Goal: Transaction & Acquisition: Purchase product/service

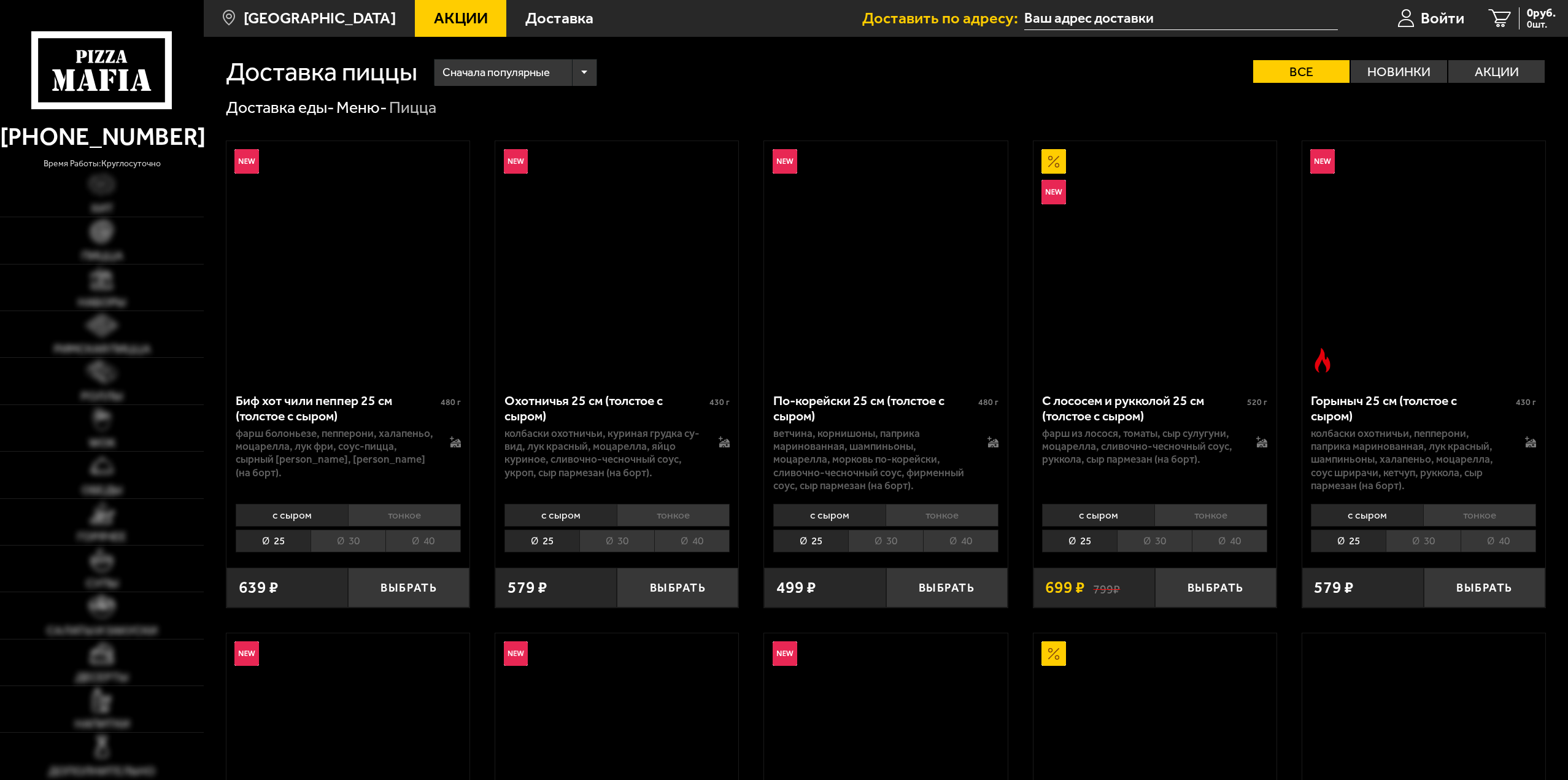
scroll to position [1288, 0]
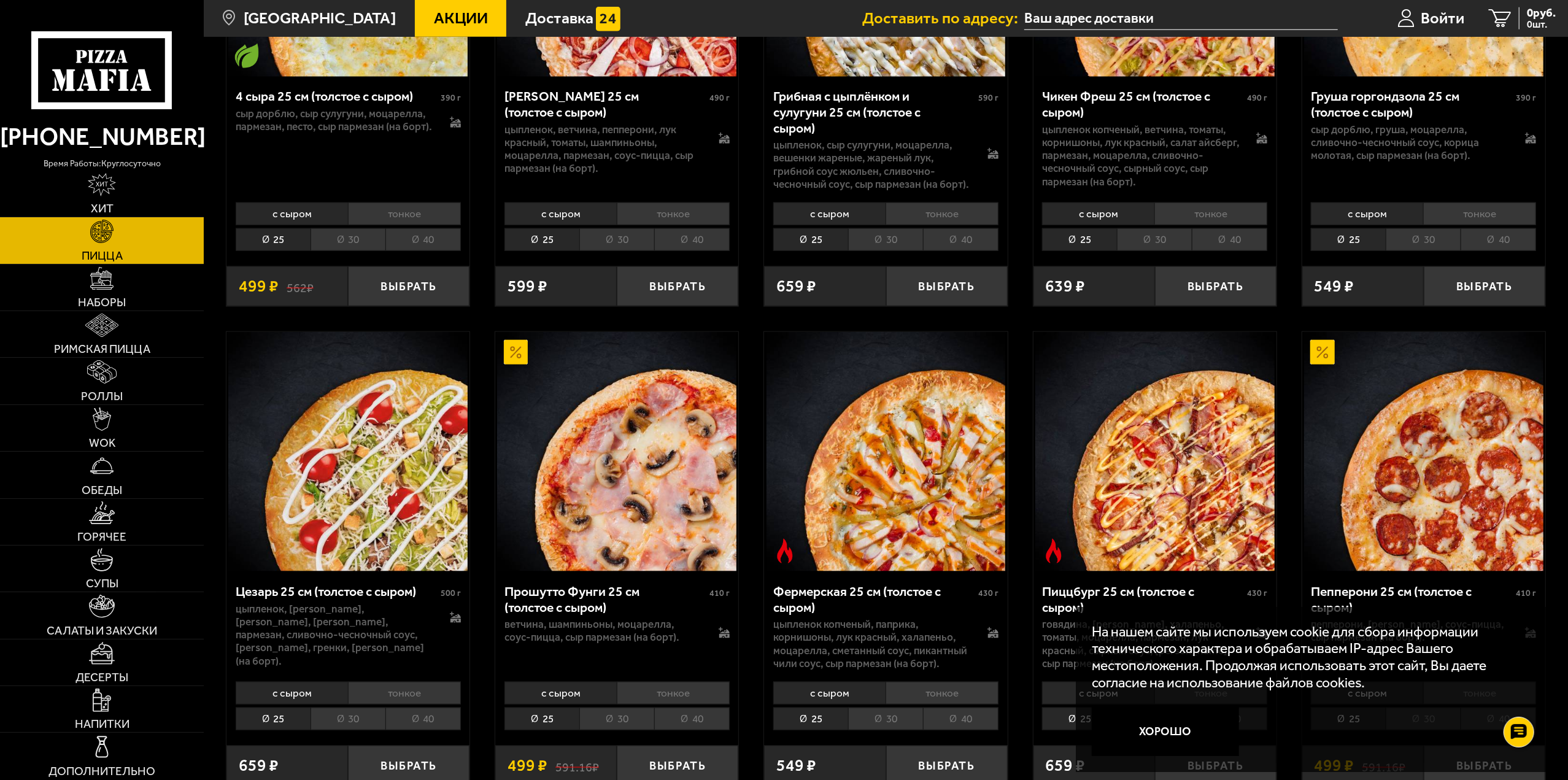
click at [685, 708] on li "40" at bounding box center [691, 719] width 75 height 23
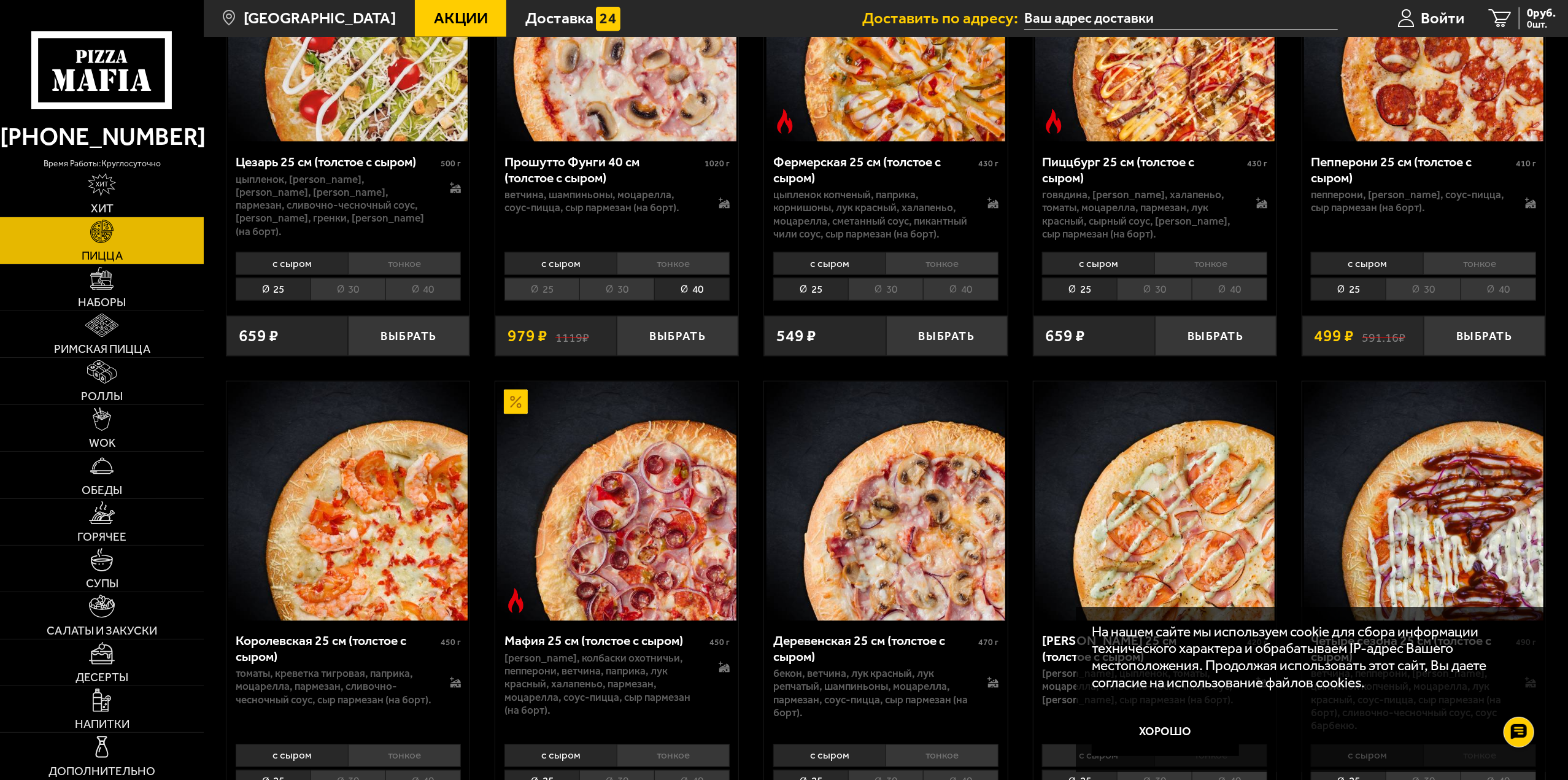
scroll to position [1902, 0]
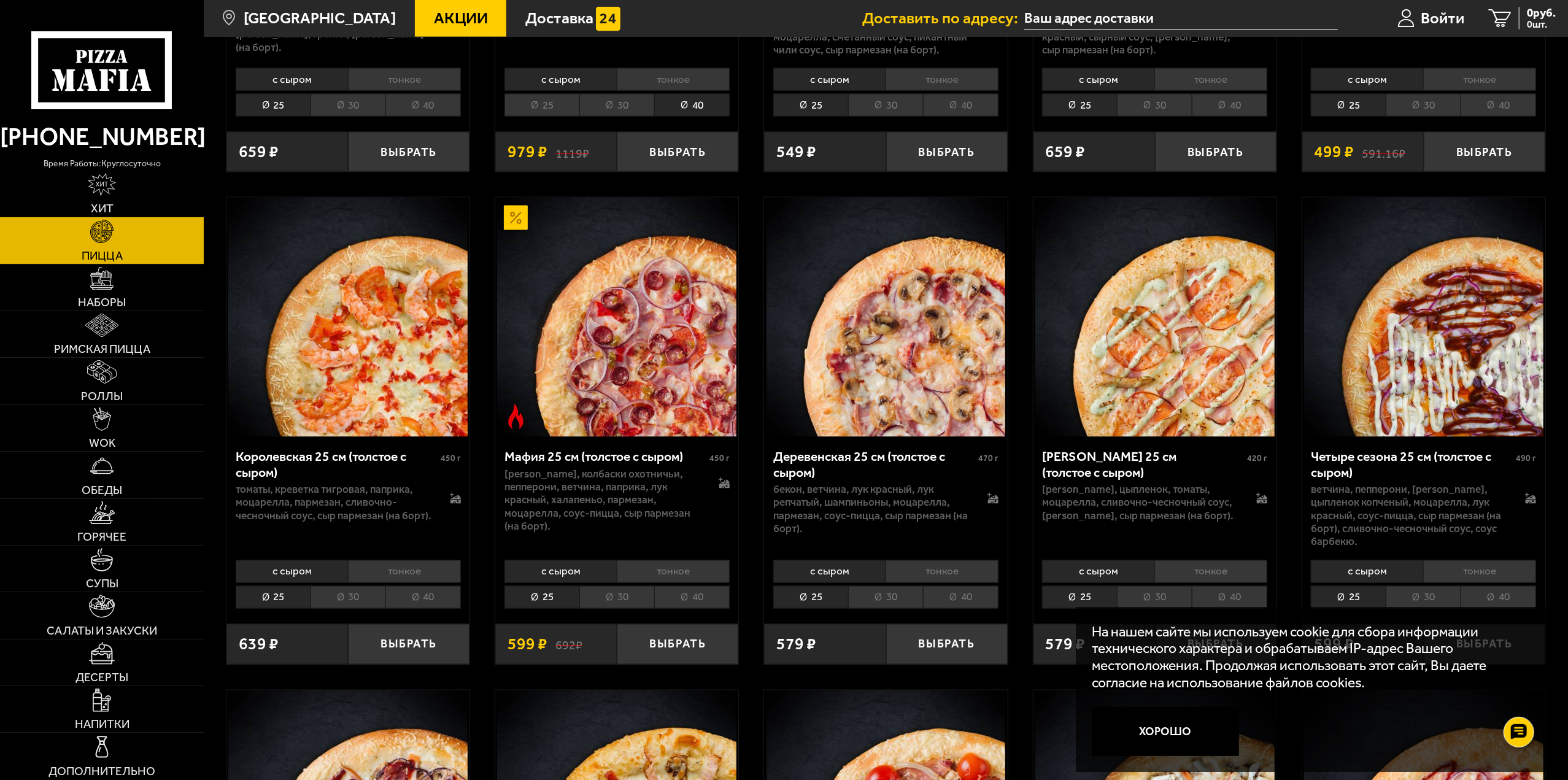
click at [440, 587] on li "40" at bounding box center [422, 597] width 75 height 23
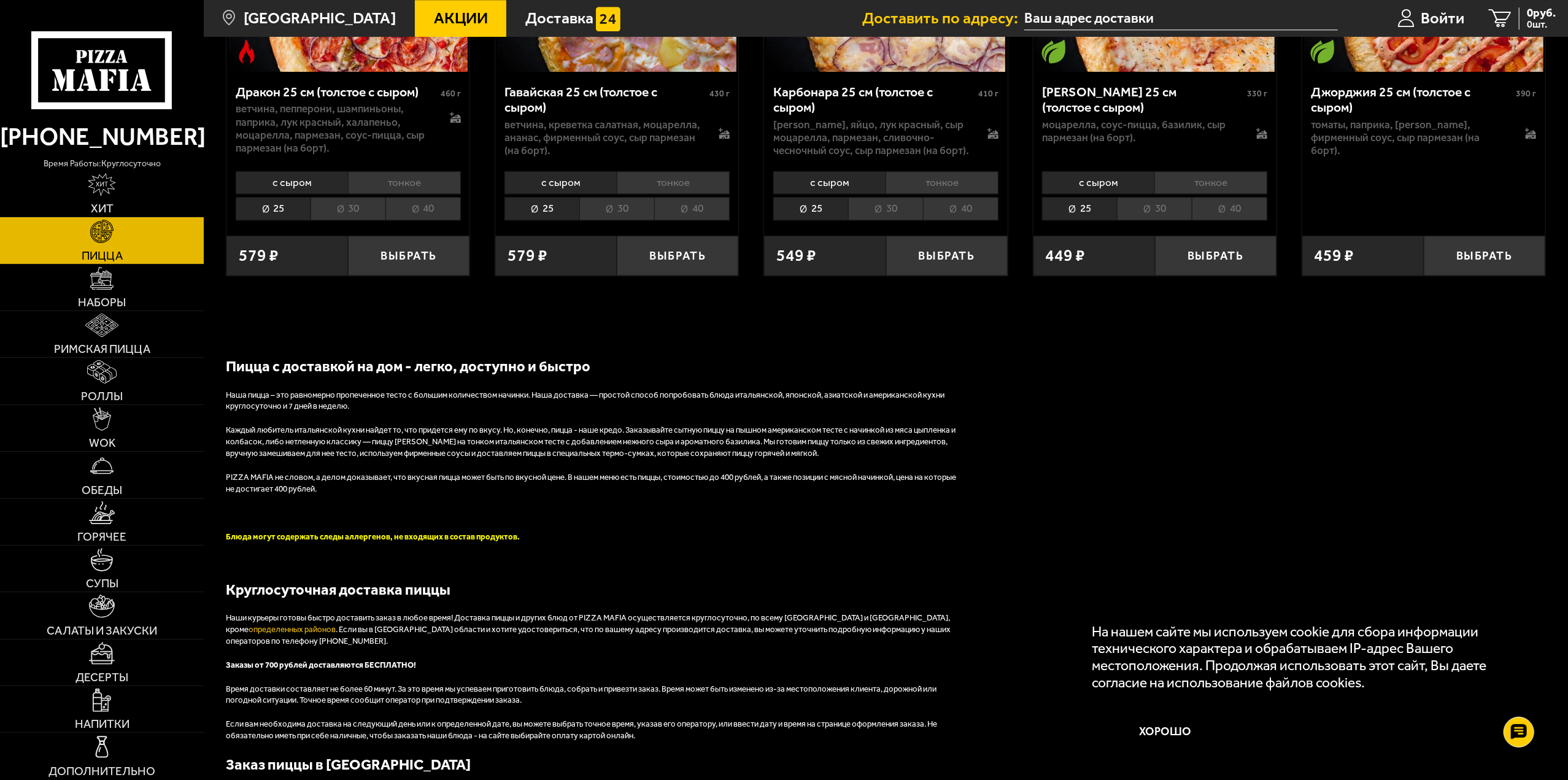
scroll to position [3482, 0]
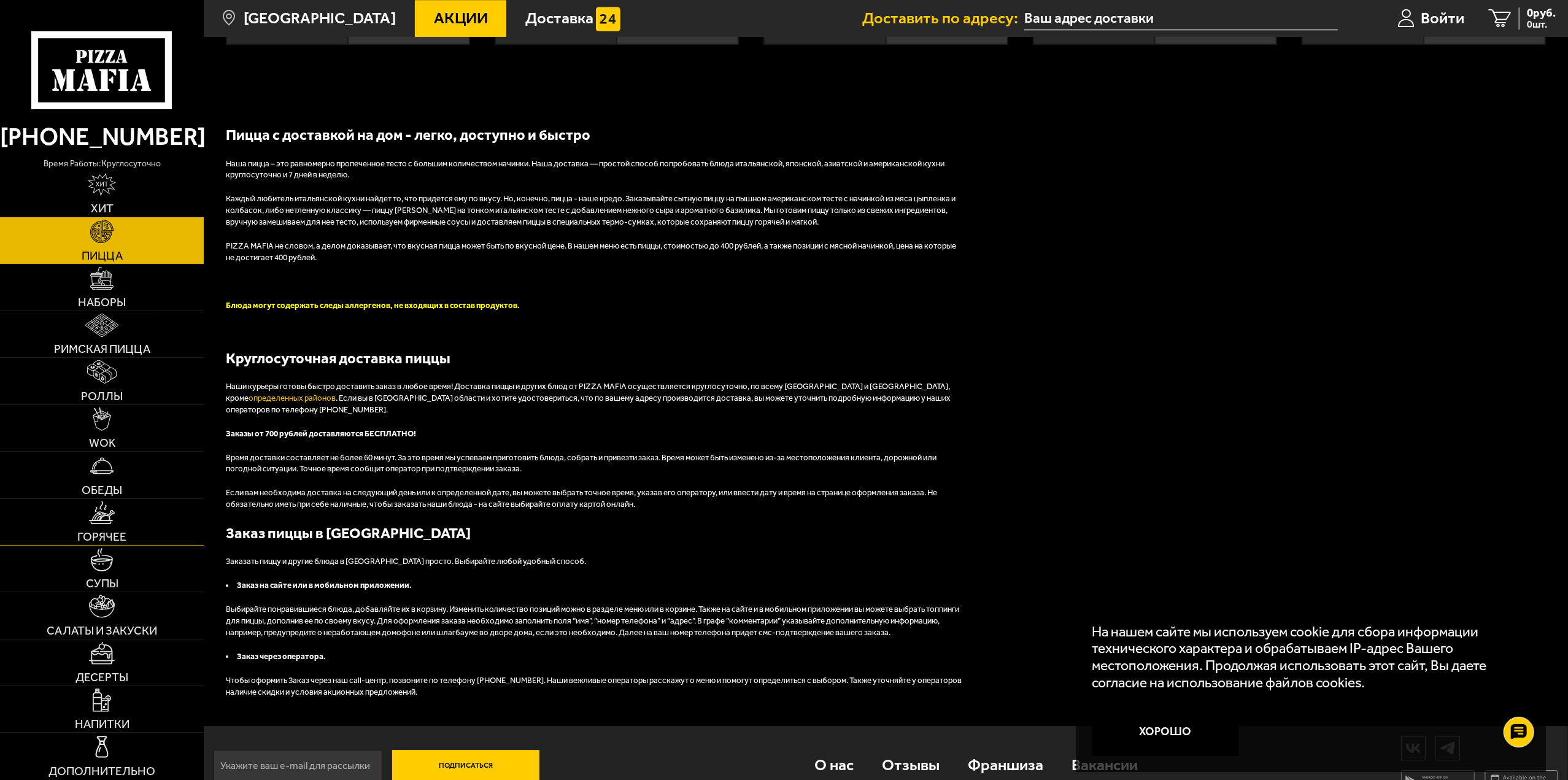
click at [102, 525] on link "Горячее" at bounding box center [102, 521] width 204 height 46
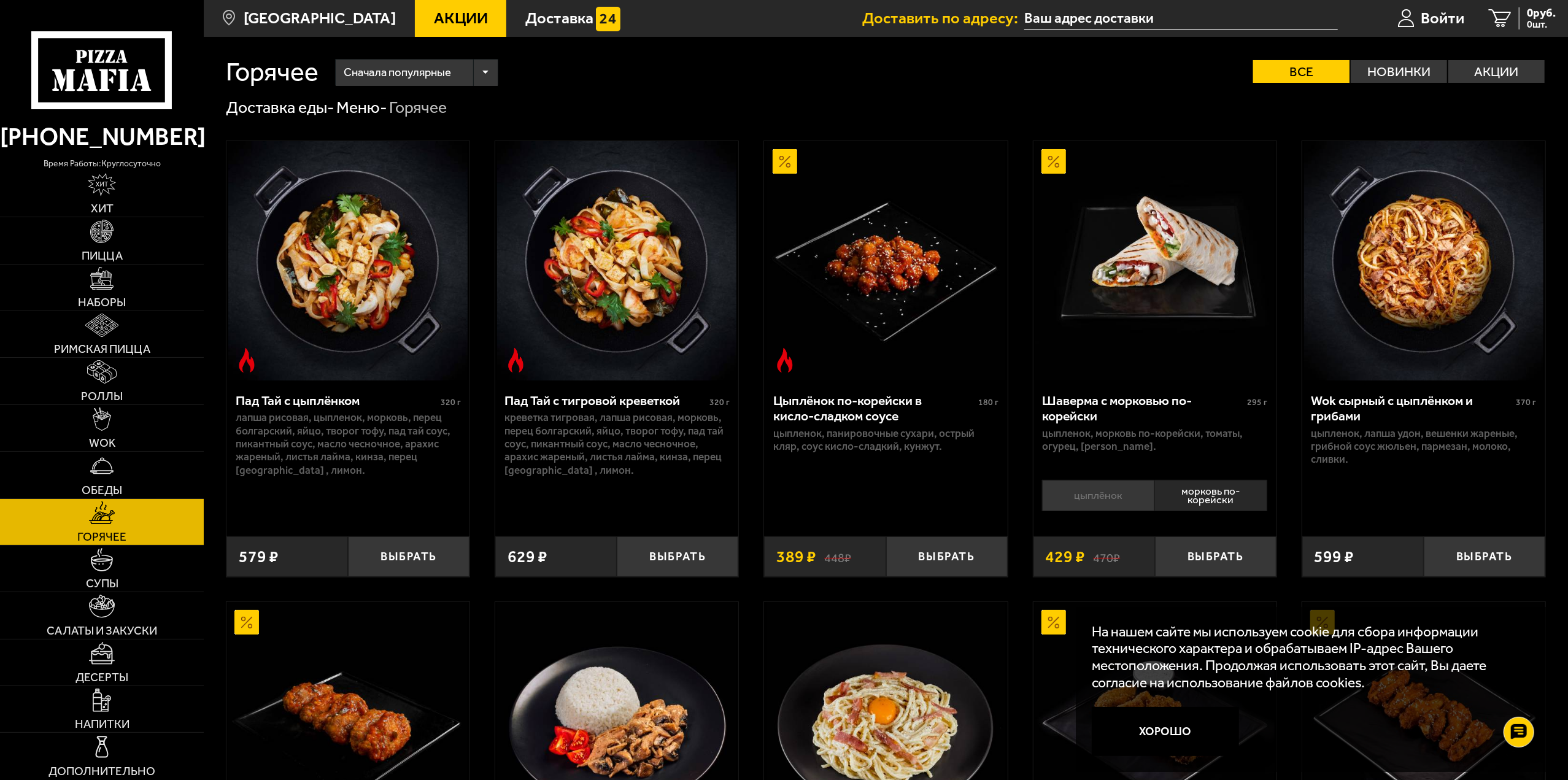
click at [1204, 495] on li "морковь по-корейски" at bounding box center [1211, 495] width 113 height 31
click at [1115, 489] on li "цыплёнок" at bounding box center [1098, 495] width 112 height 31
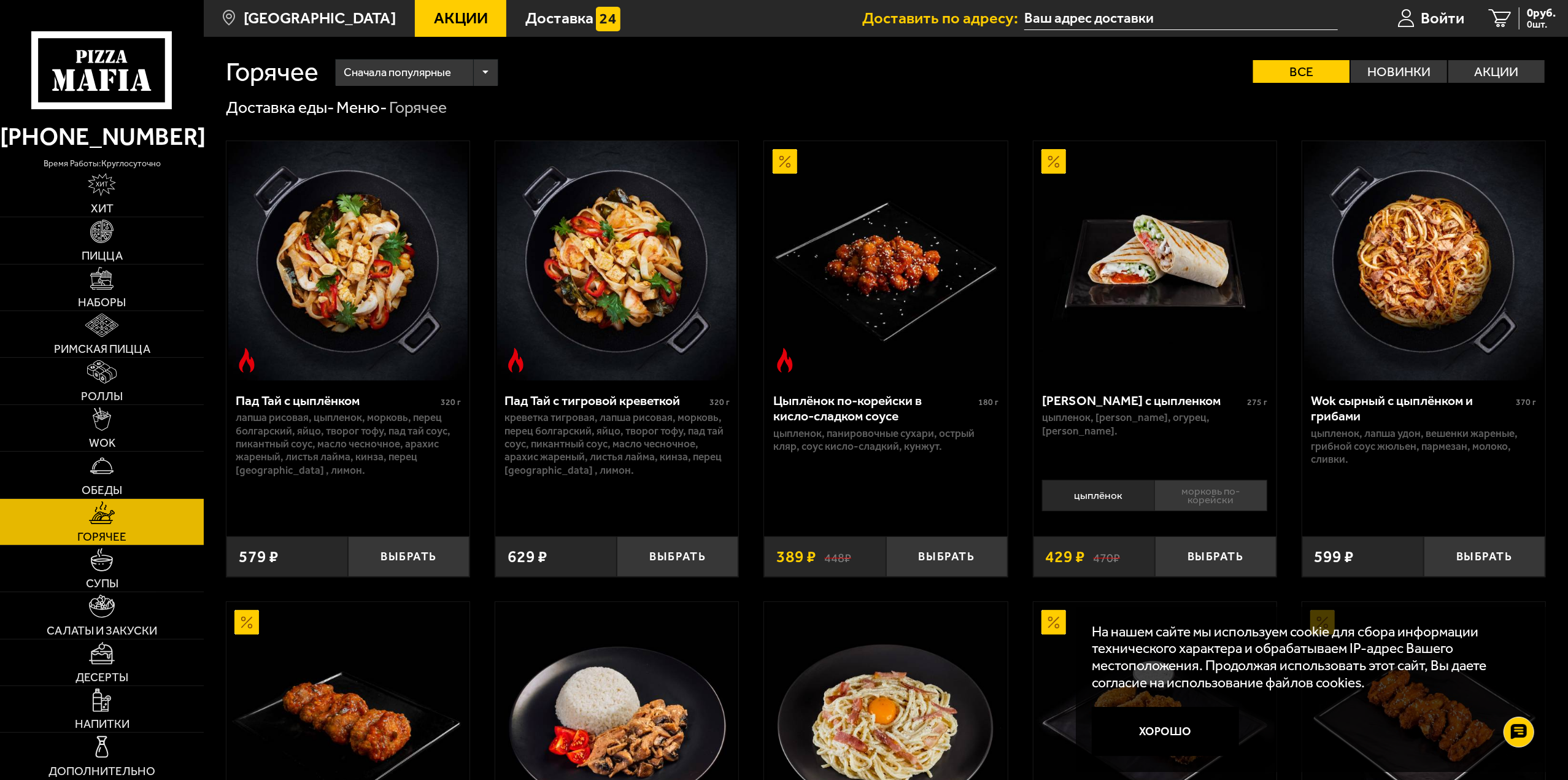
click at [1219, 494] on li "морковь по-корейски" at bounding box center [1211, 495] width 113 height 31
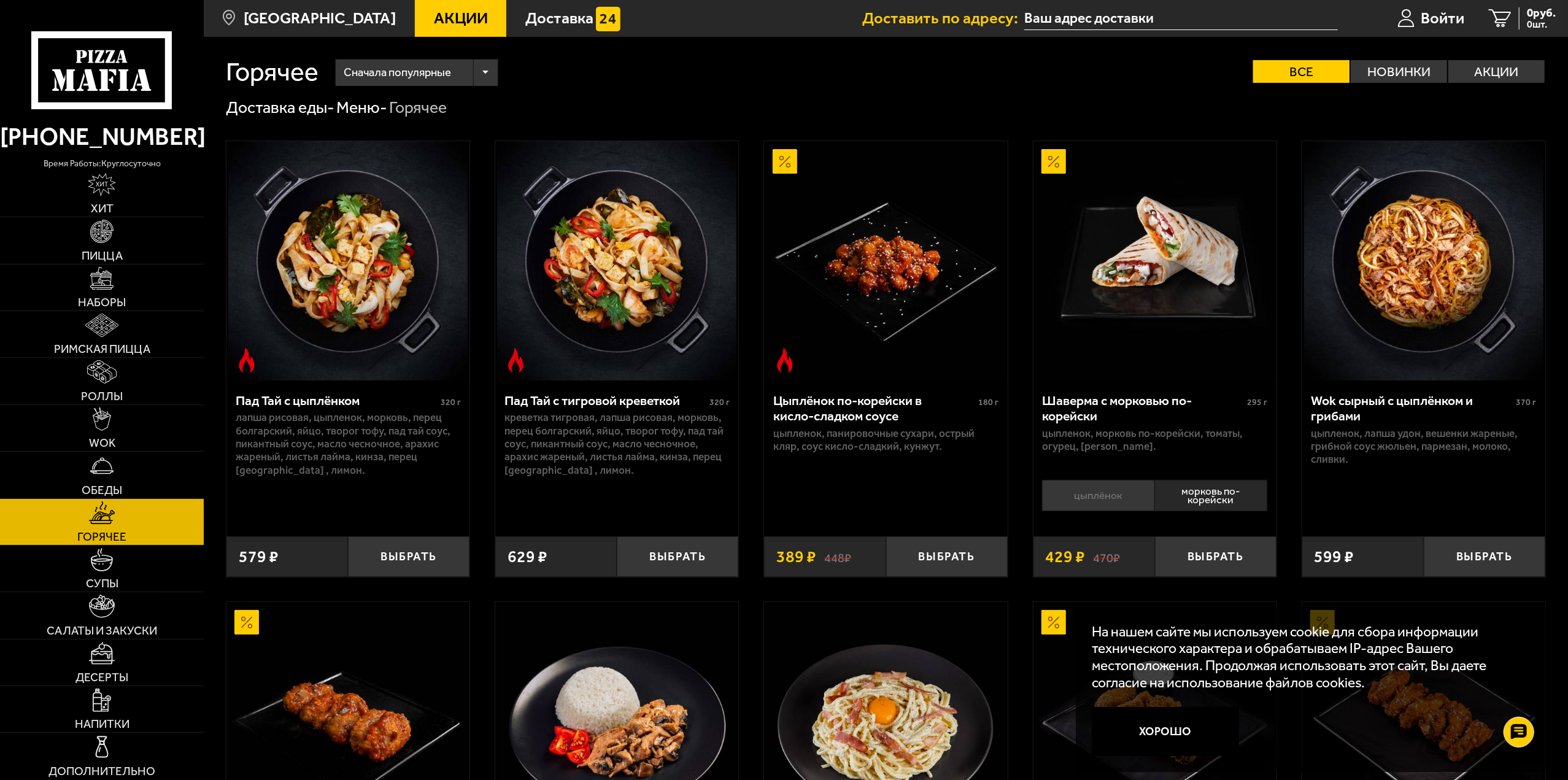
click at [1106, 494] on li "цыплёнок" at bounding box center [1098, 495] width 112 height 31
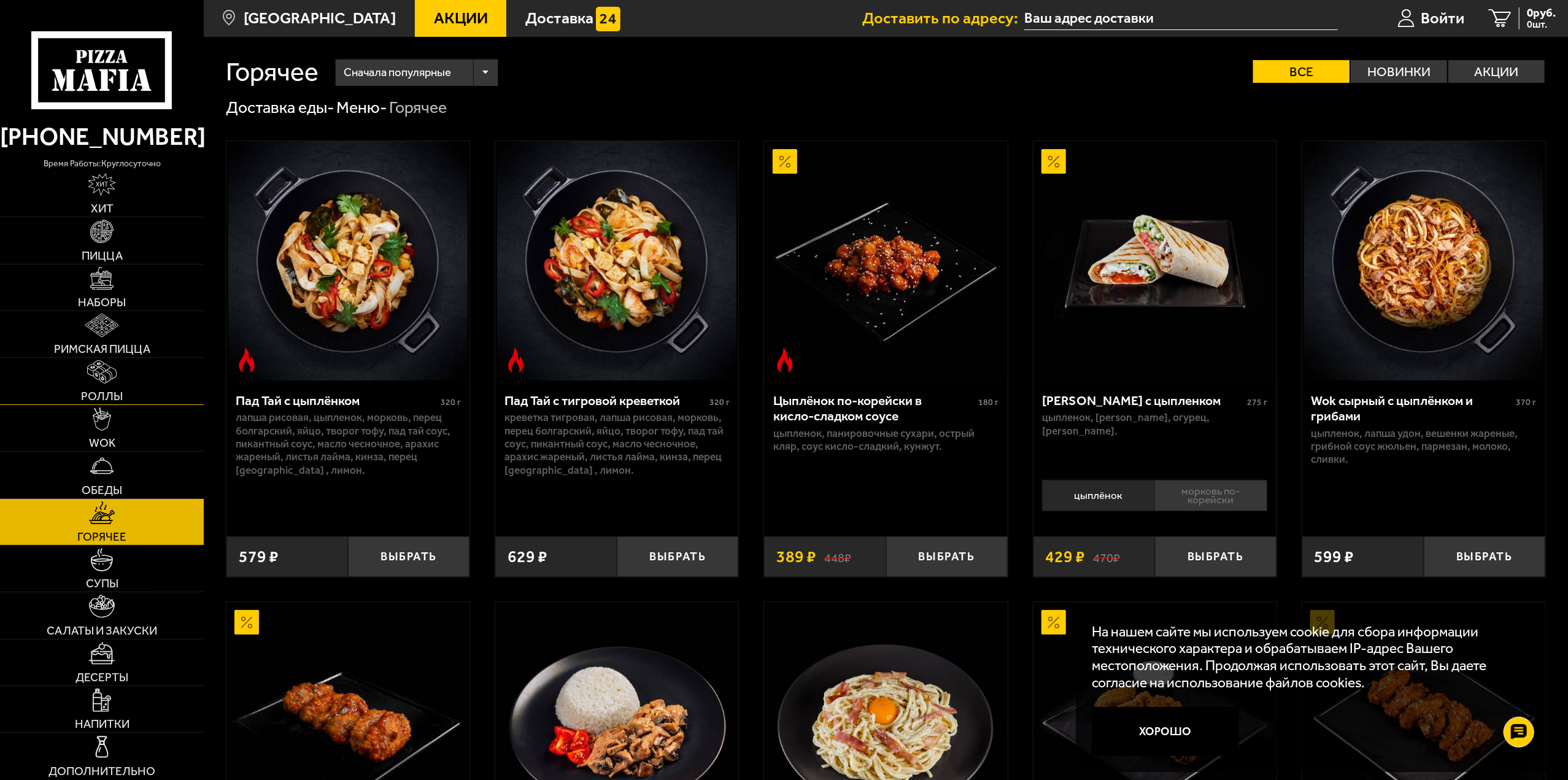
click at [94, 374] on img at bounding box center [102, 372] width 30 height 23
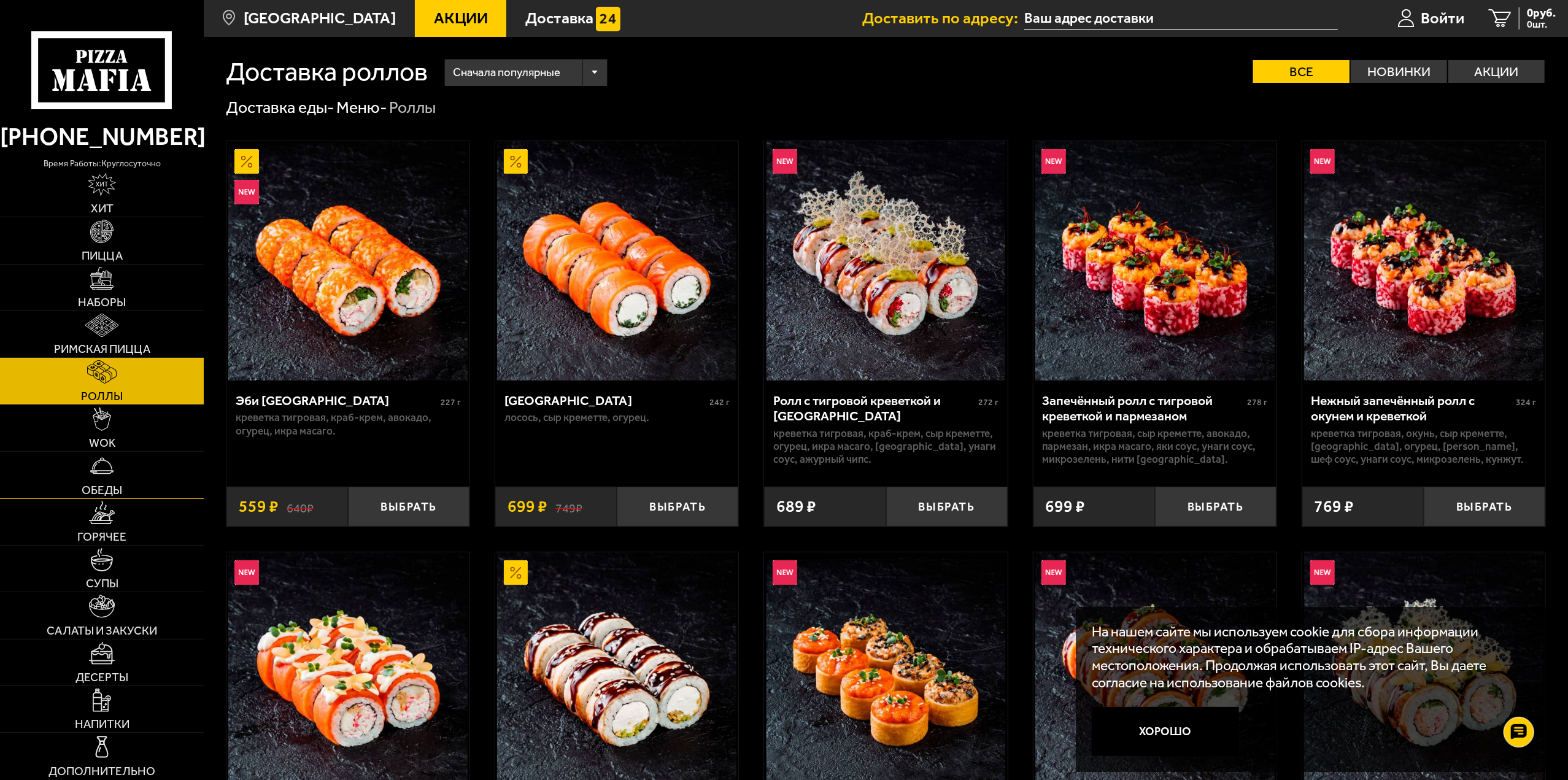
click at [103, 474] on img at bounding box center [102, 465] width 23 height 23
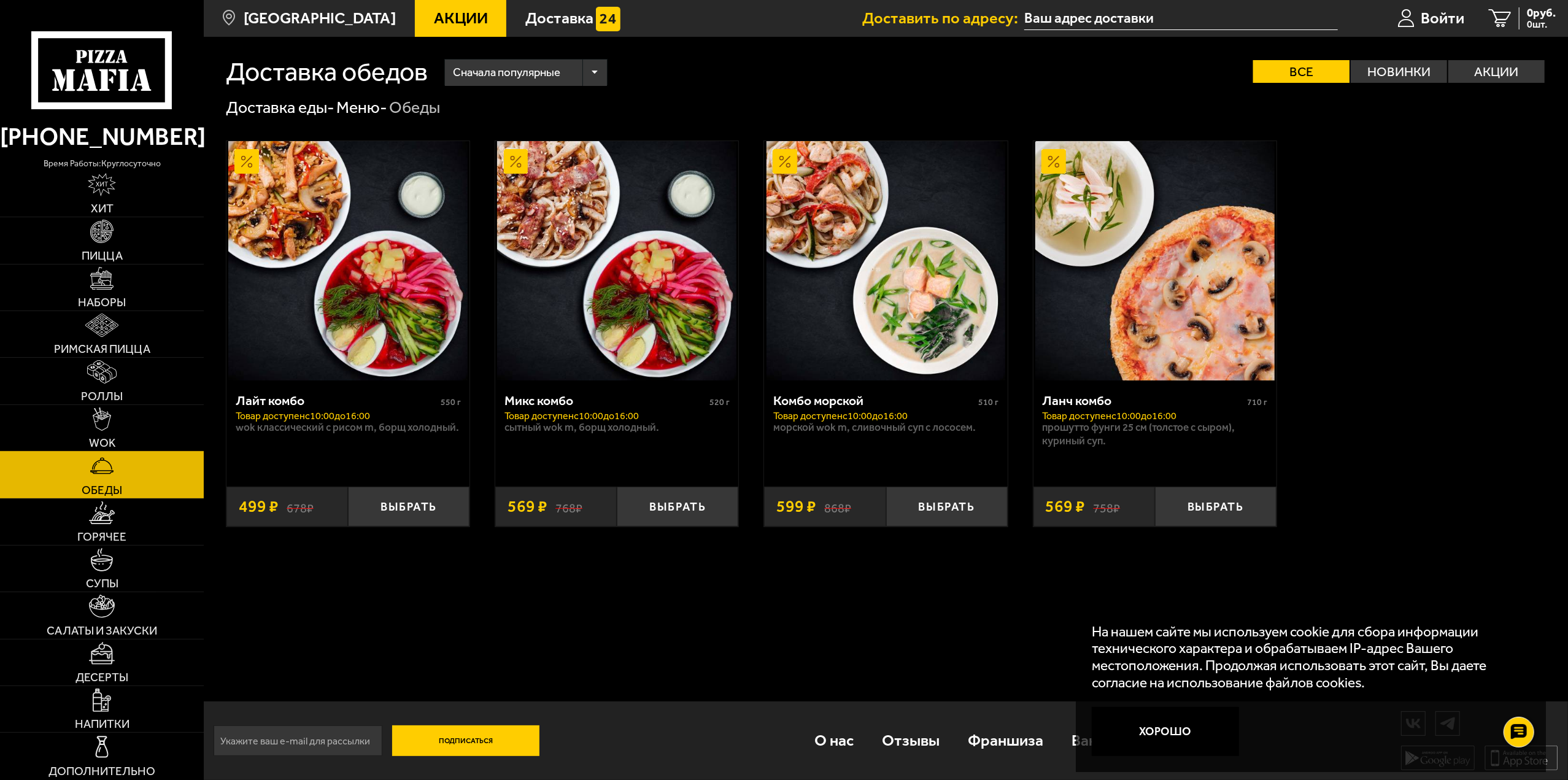
click at [95, 418] on img at bounding box center [102, 419] width 19 height 23
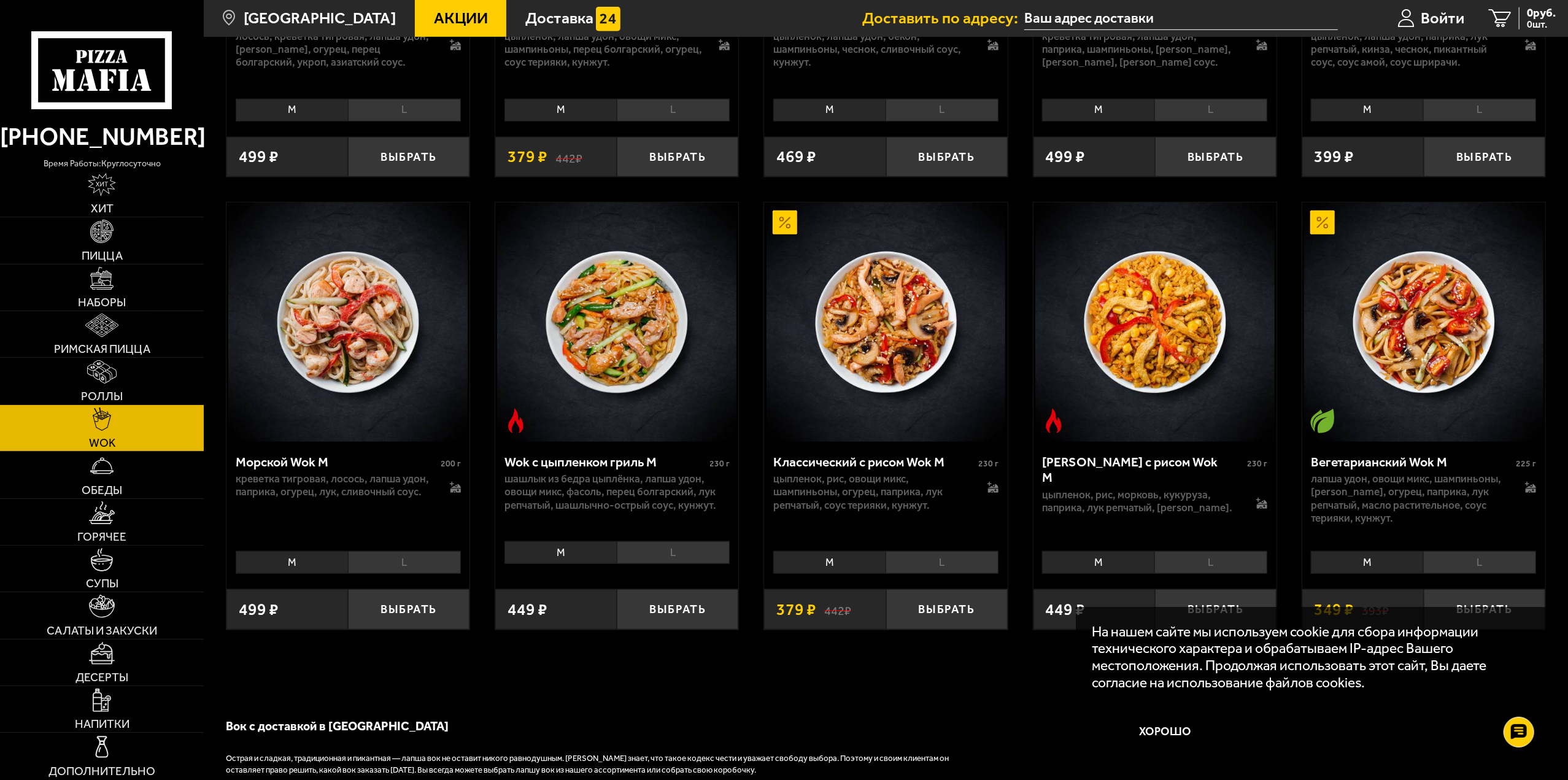
scroll to position [859, 0]
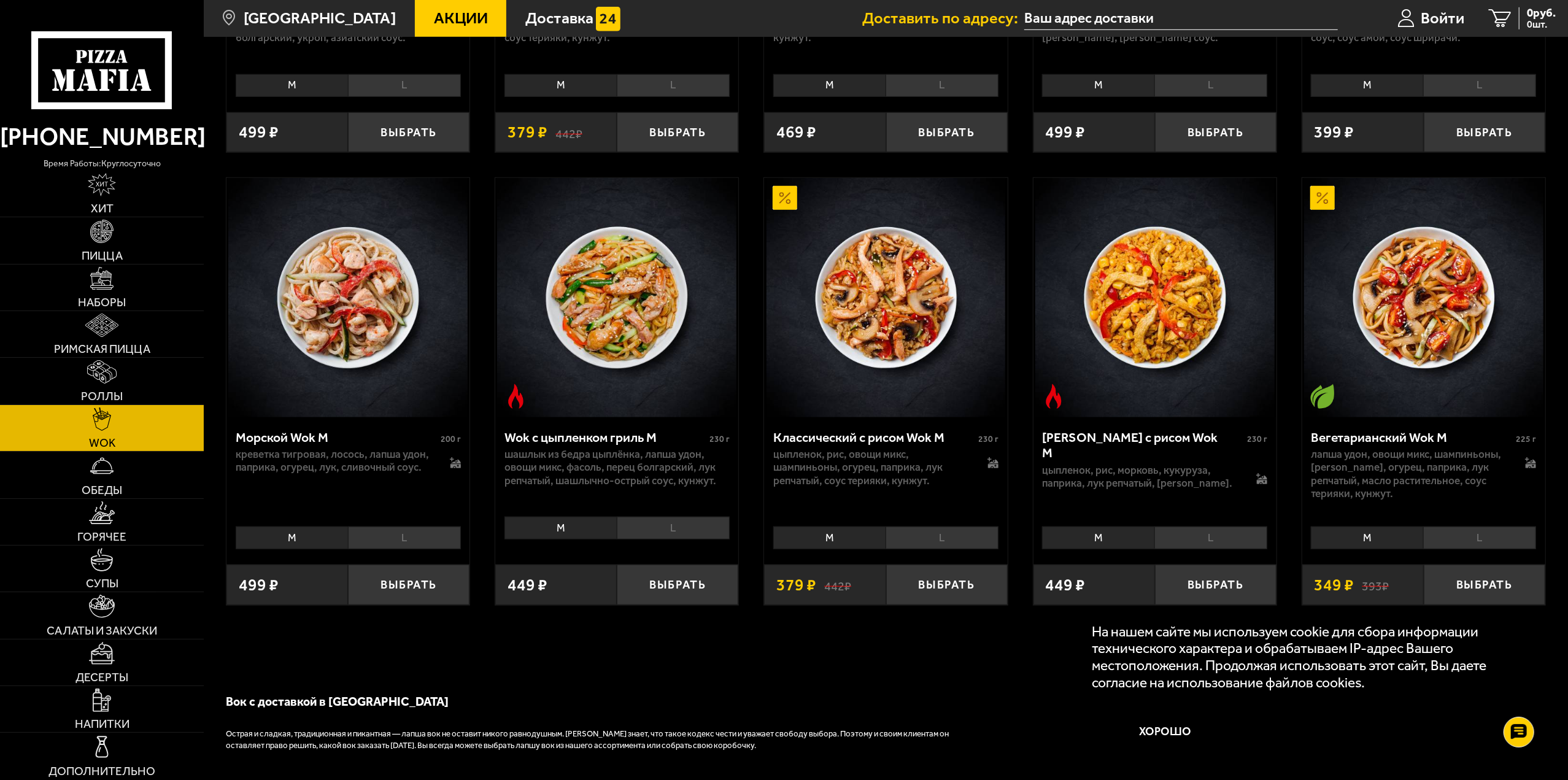
click at [965, 535] on li "L" at bounding box center [942, 538] width 113 height 23
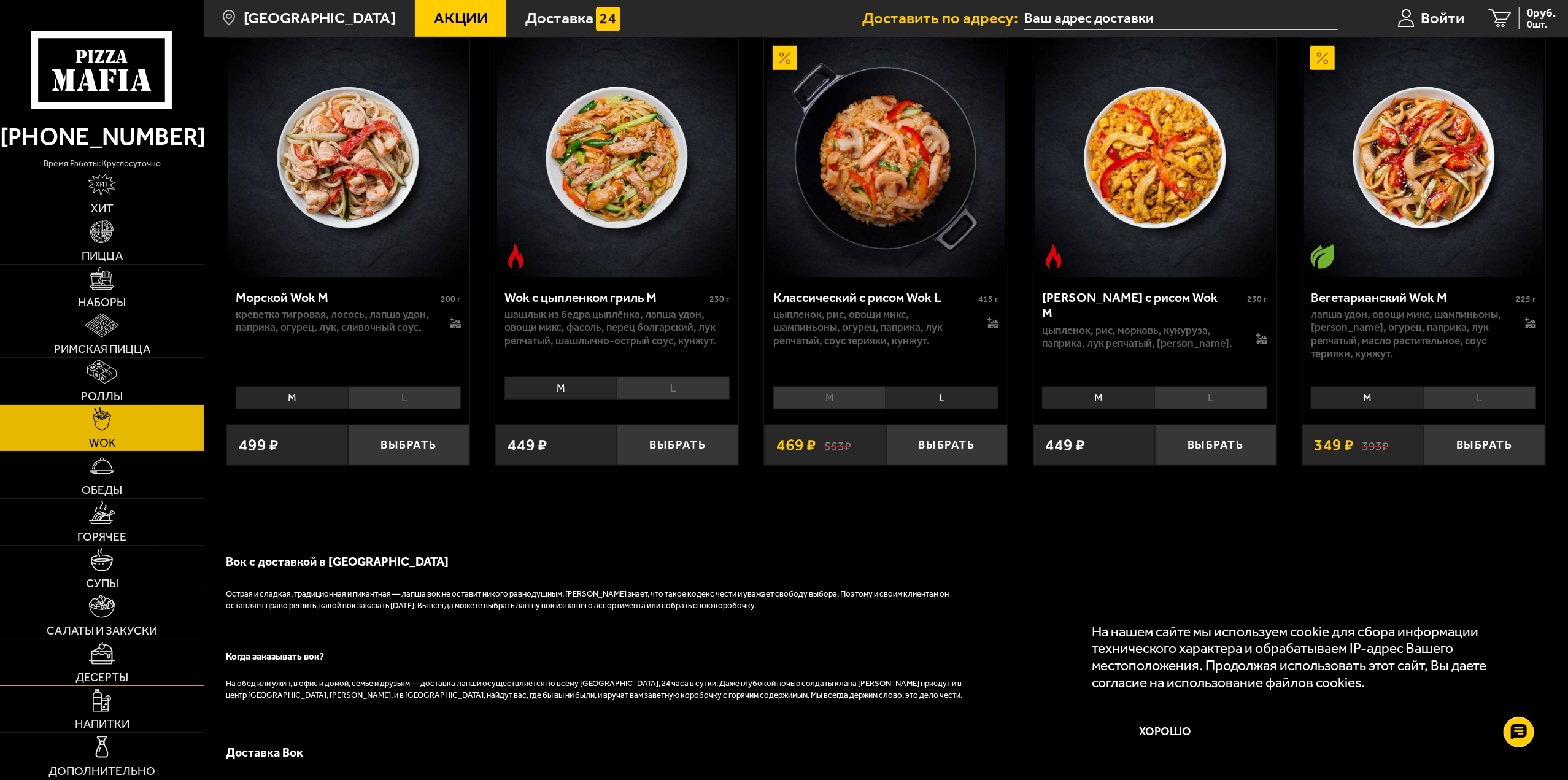
scroll to position [1105, 0]
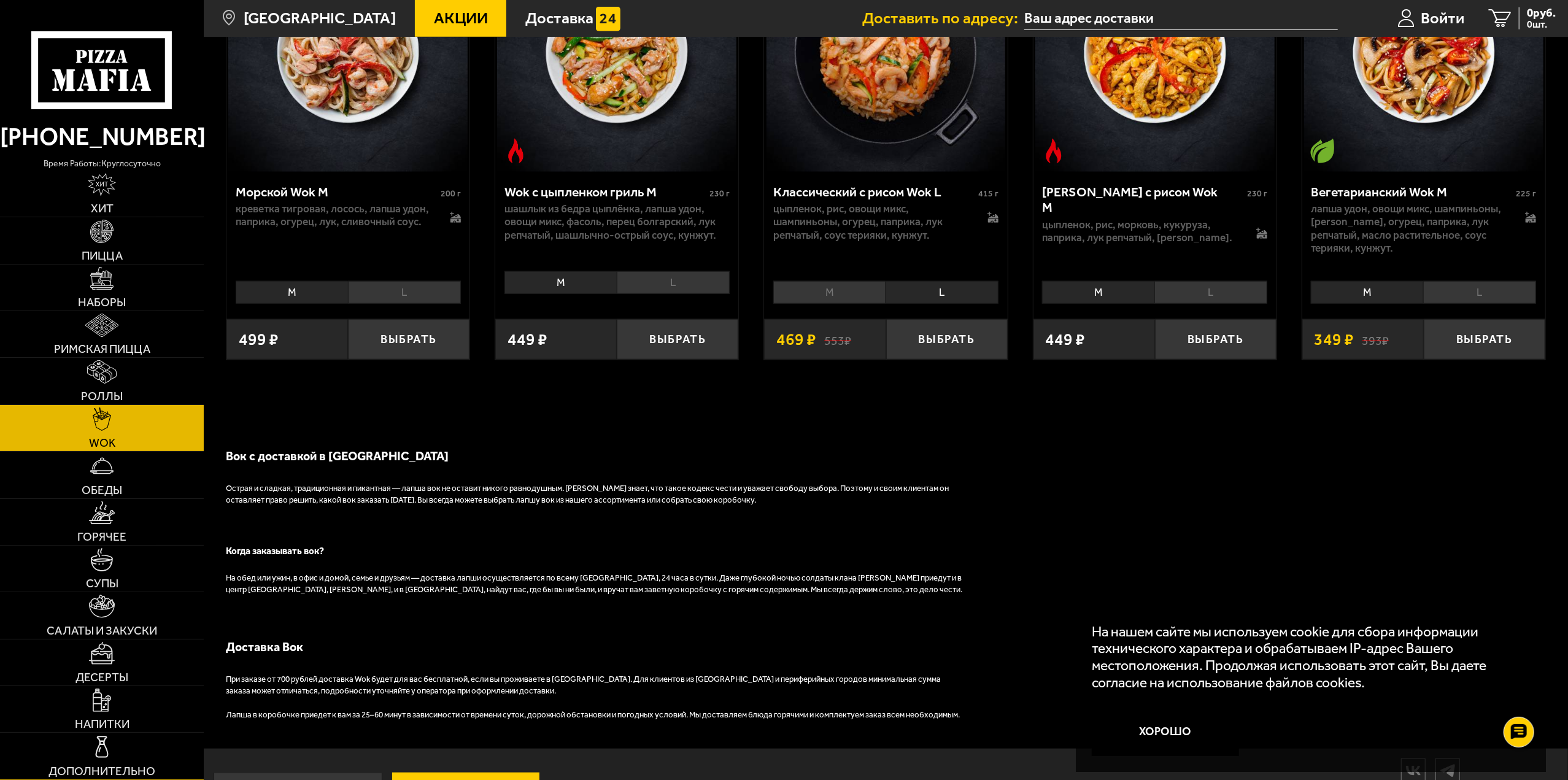
click at [147, 768] on span "Дополнительно" at bounding box center [102, 771] width 107 height 12
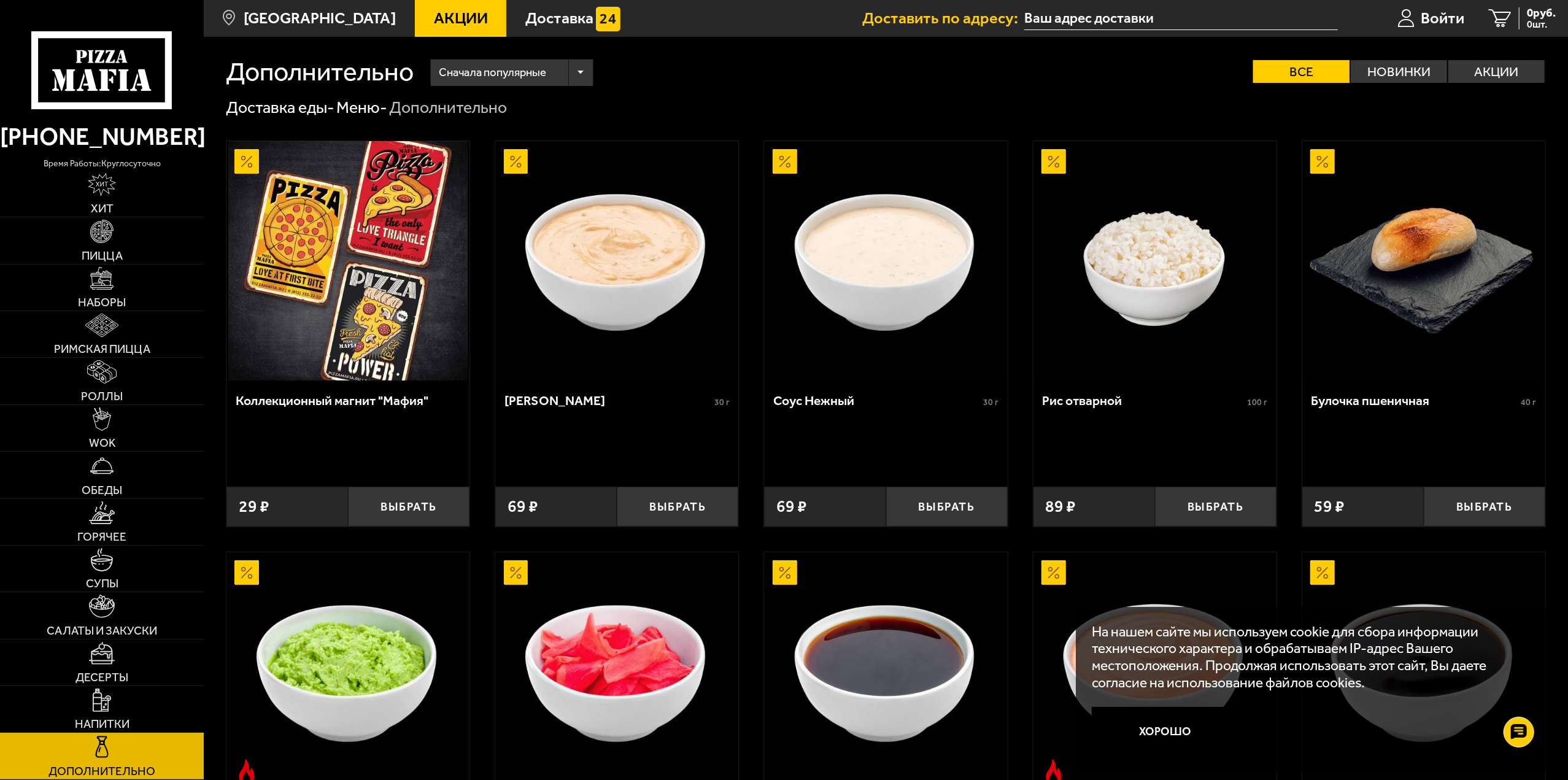
click at [337, 309] on img at bounding box center [348, 261] width 239 height 239
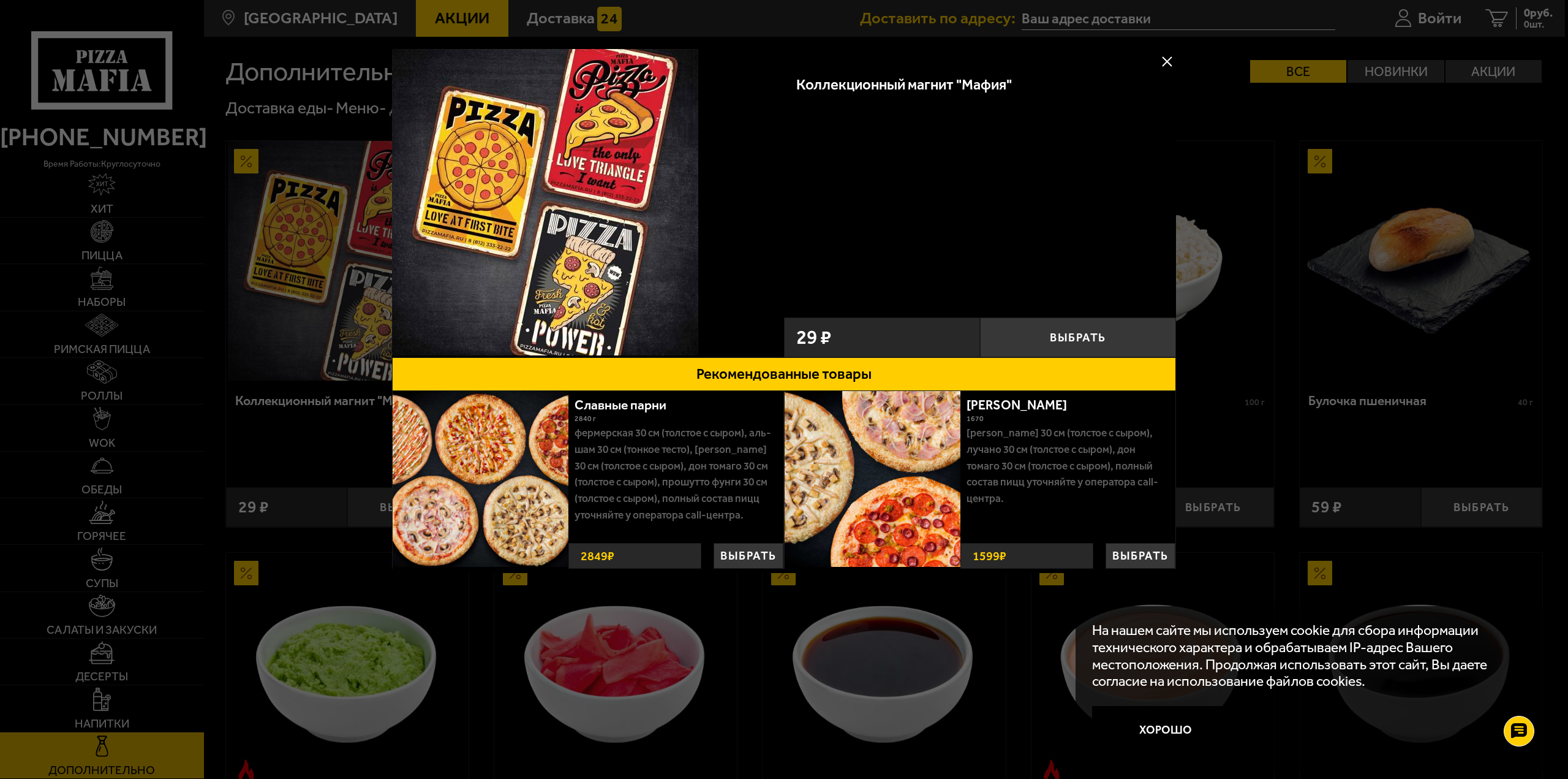
click at [1168, 59] on button at bounding box center [1167, 61] width 19 height 19
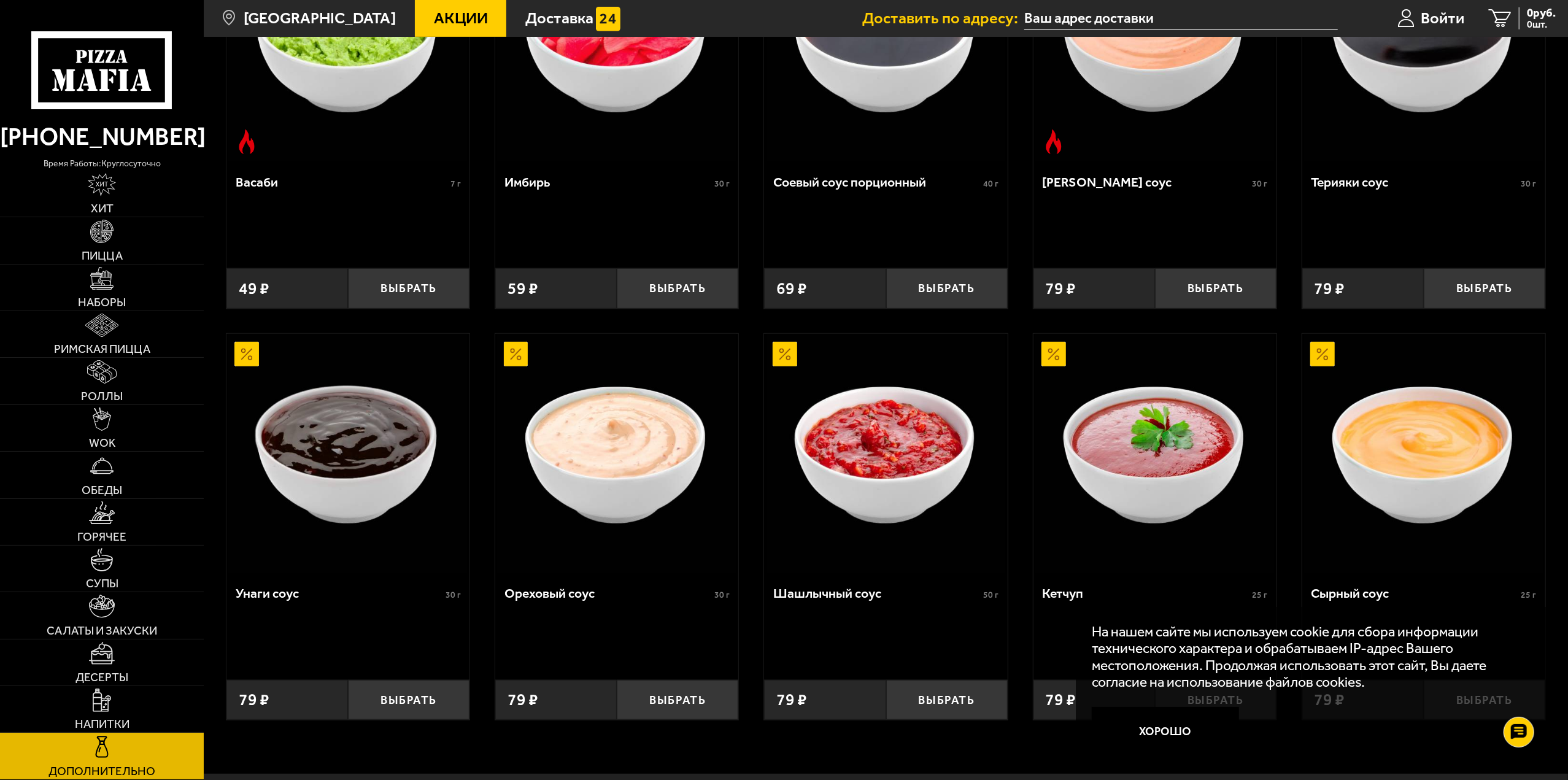
scroll to position [703, 0]
